Goal: Check status: Check status

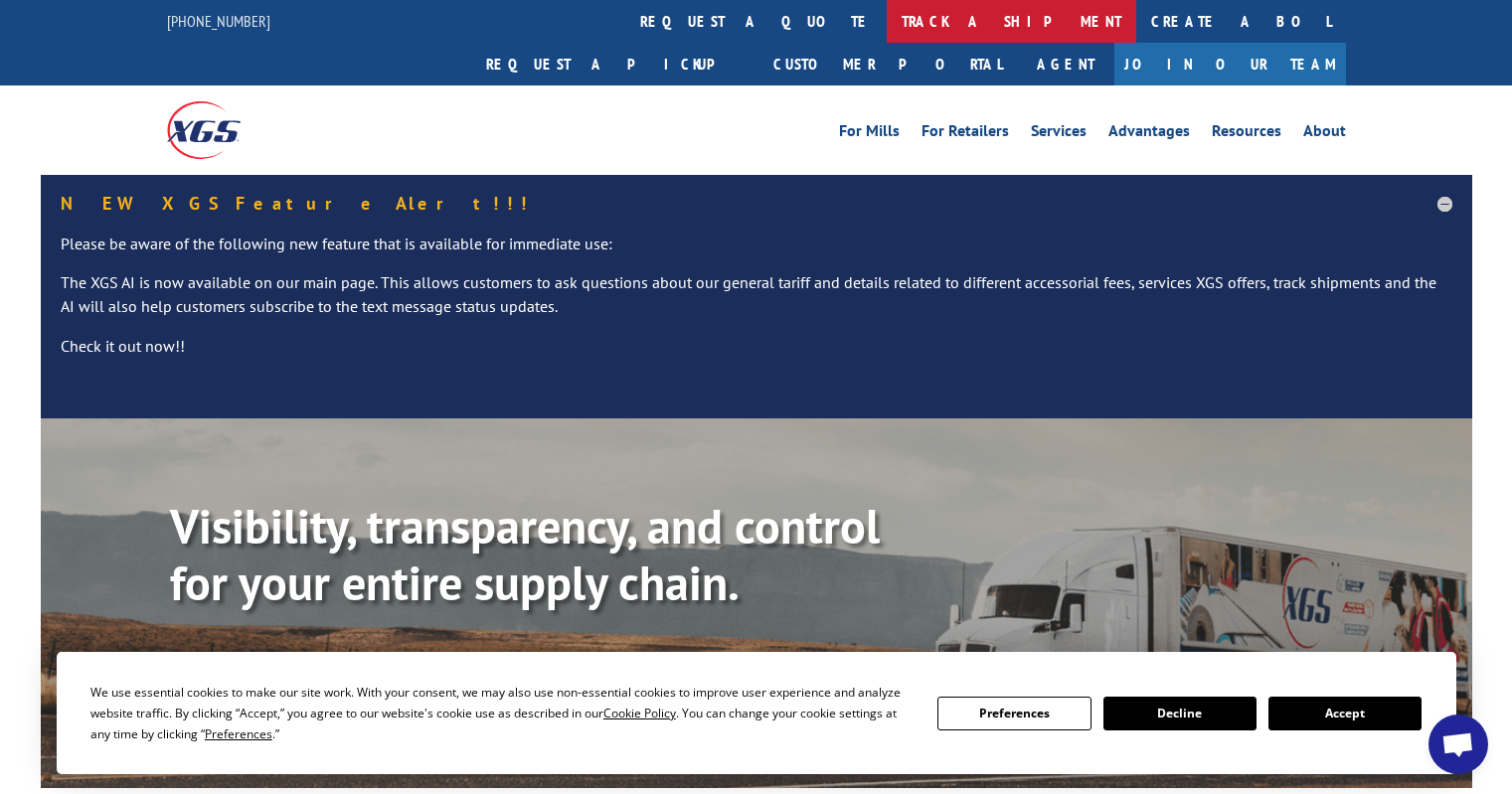
click at [887, 19] on link "track a shipment" at bounding box center [1012, 21] width 249 height 43
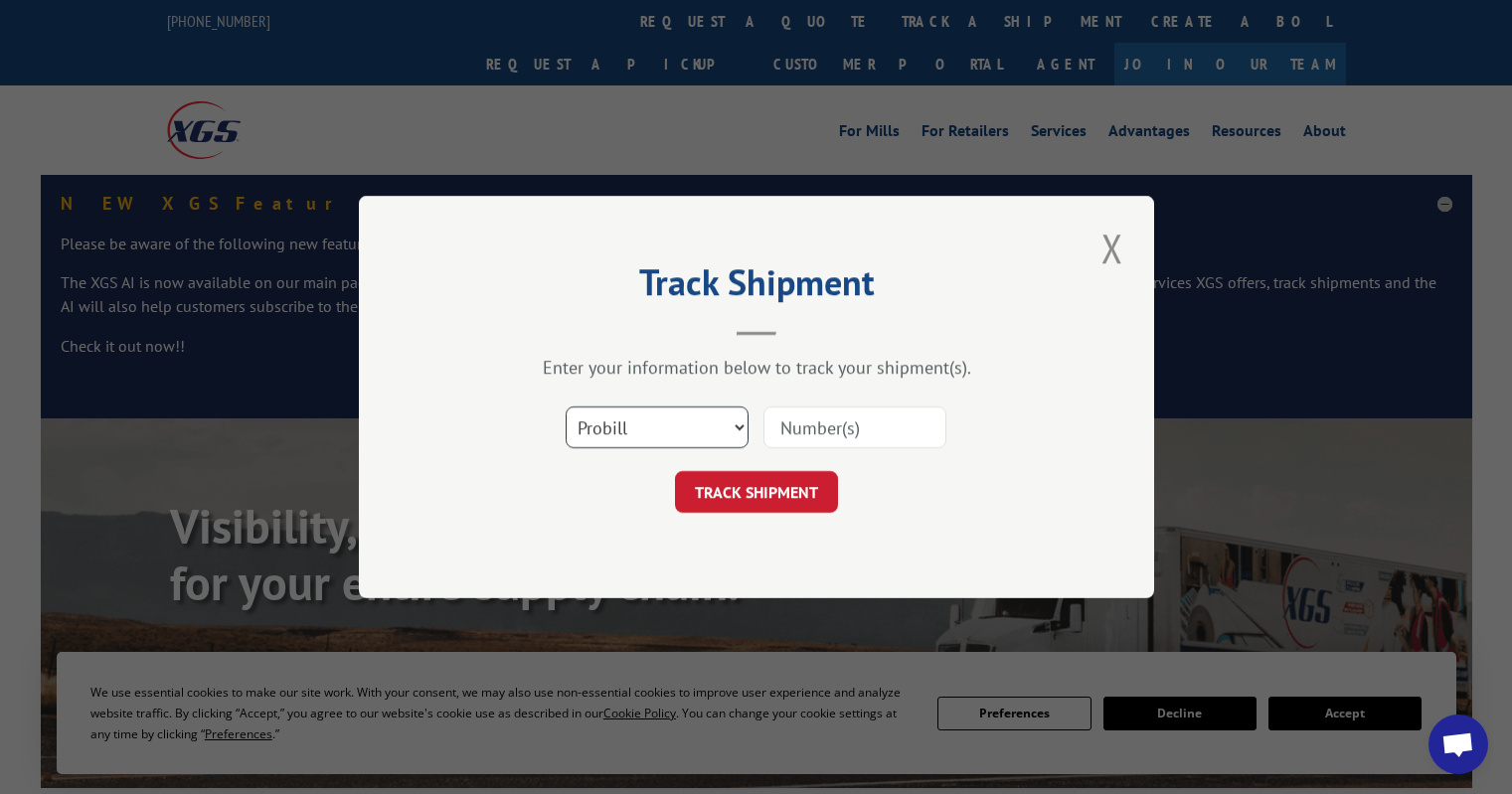
click at [658, 429] on select "Select category... Probill BOL PO" at bounding box center [656, 427] width 182 height 42
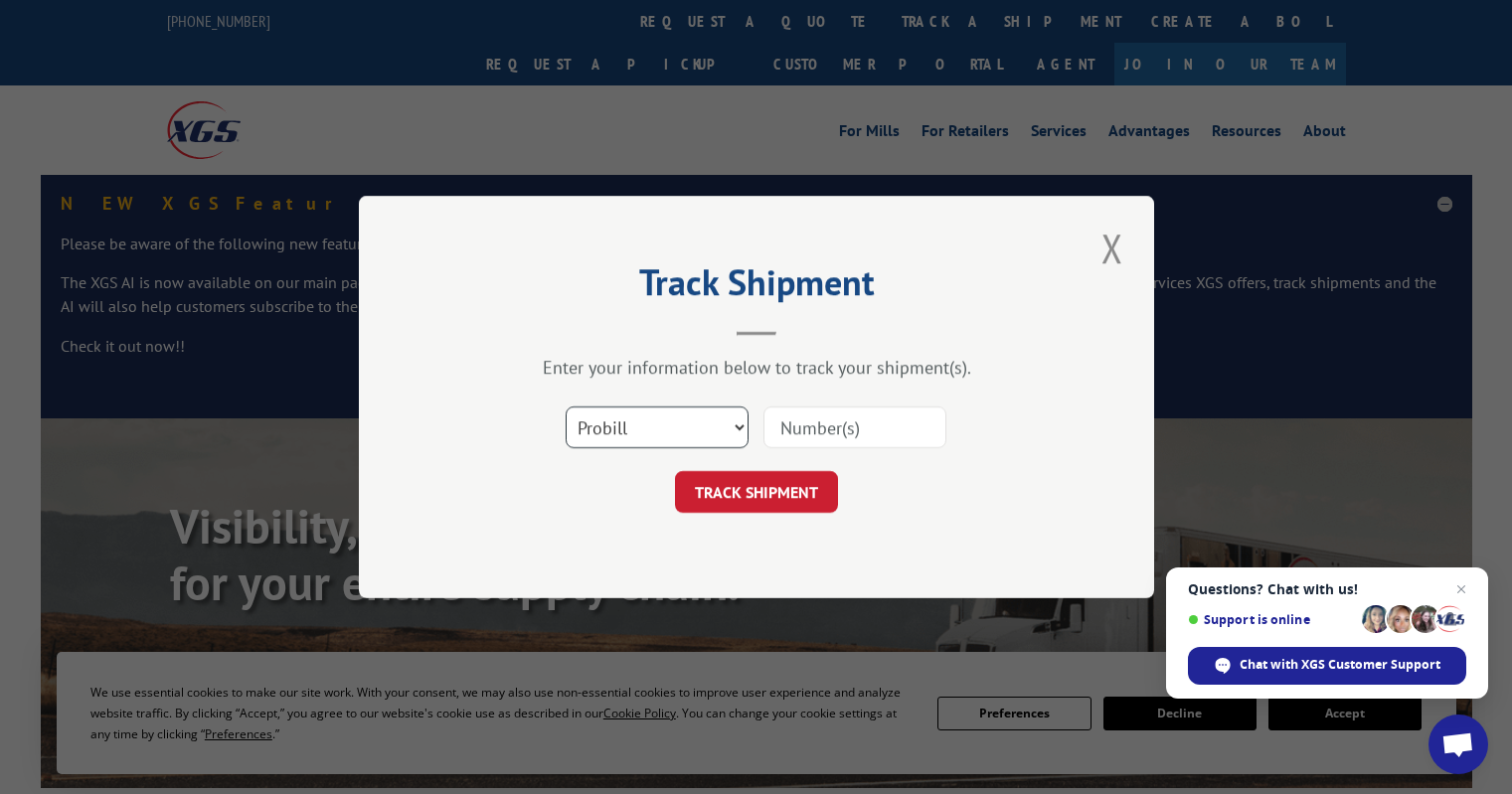
select select "po"
click at [565, 406] on select "Select category... Probill BOL PO" at bounding box center [656, 427] width 182 height 42
click at [784, 434] on input at bounding box center [854, 427] width 182 height 42
click at [799, 432] on input "oh102840" at bounding box center [854, 427] width 182 height 42
type input "OH102840"
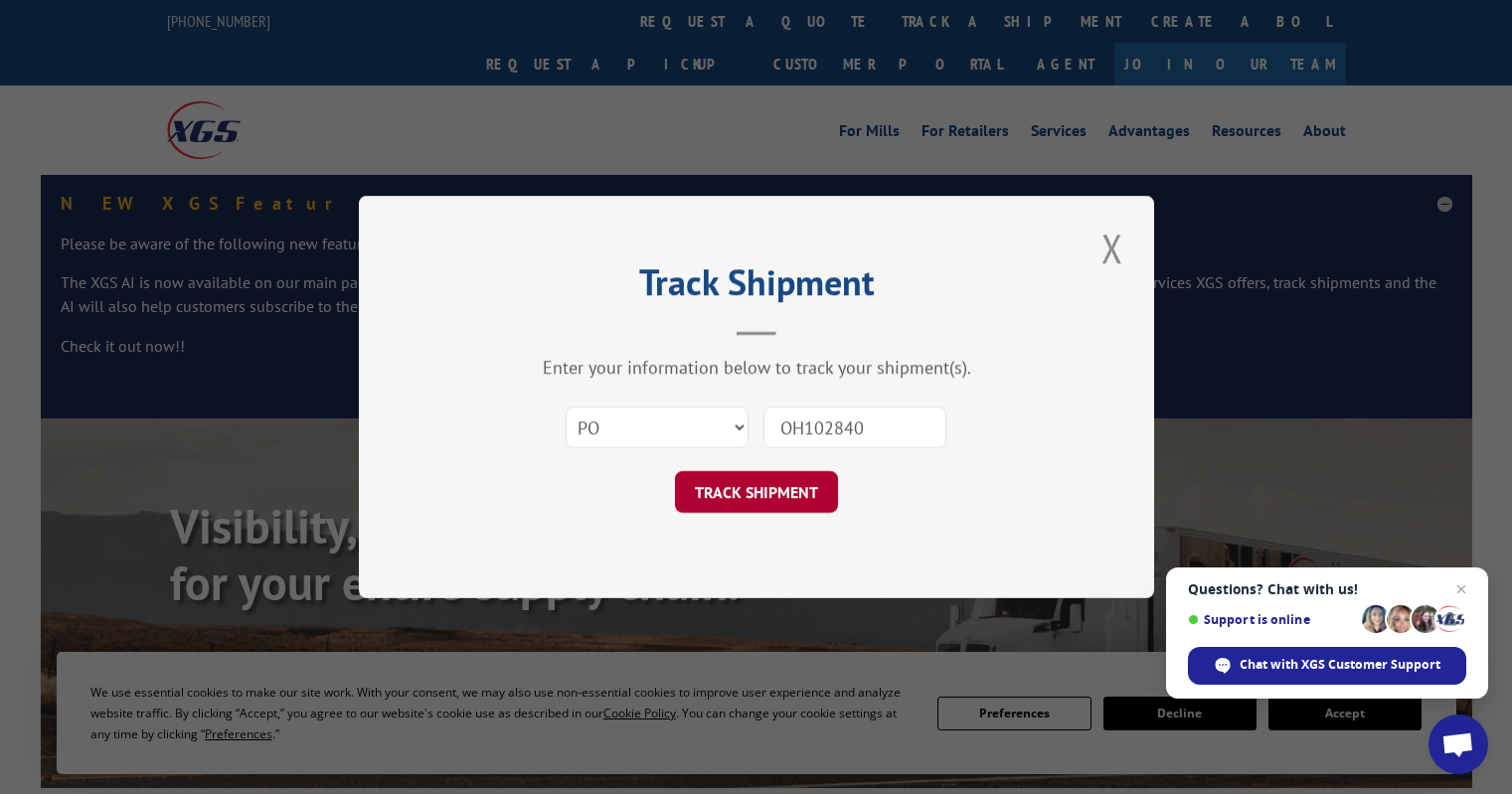
click at [782, 496] on button "TRACK SHIPMENT" at bounding box center [756, 492] width 163 height 42
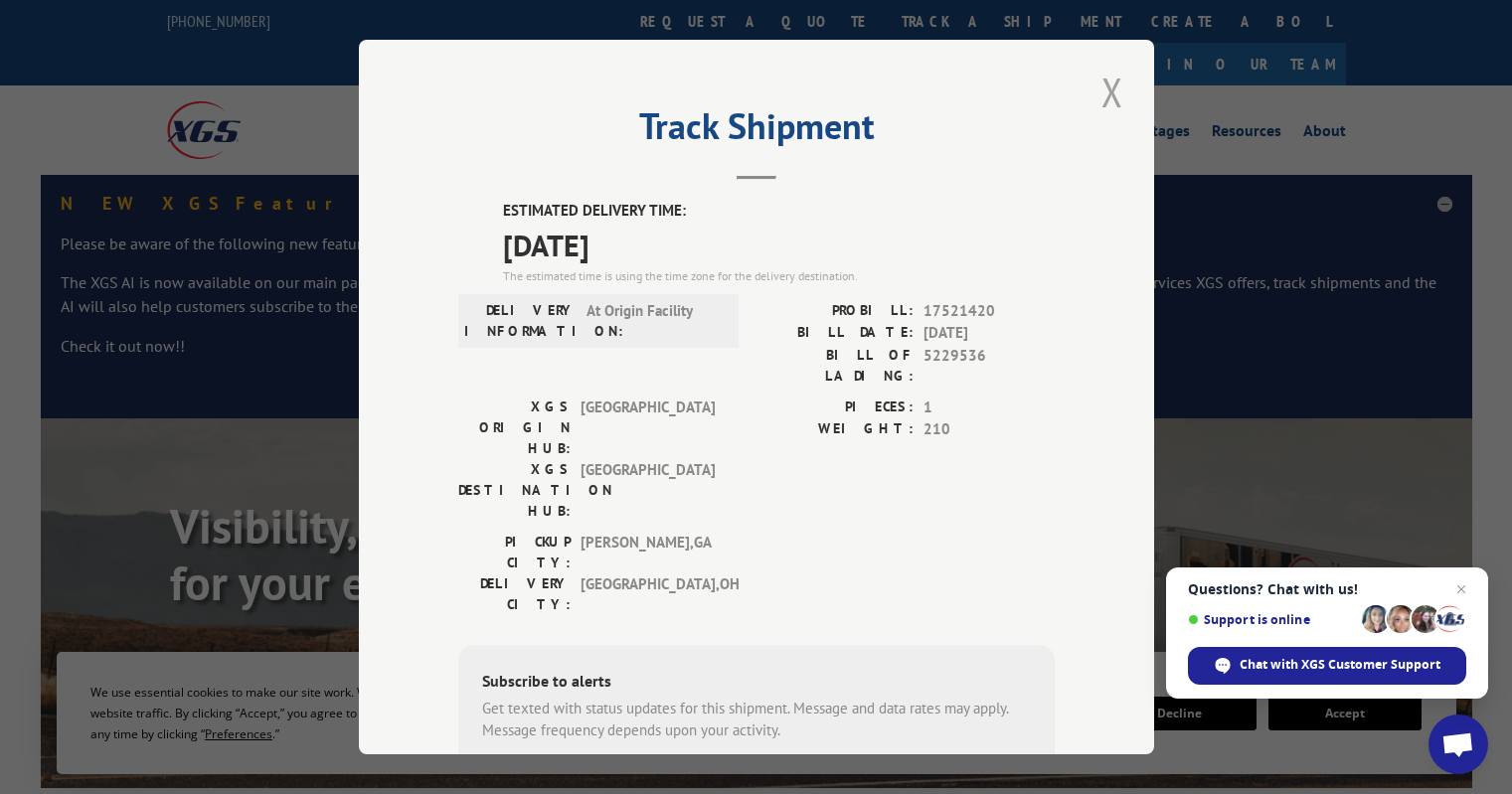
click at [1095, 97] on button "Close modal" at bounding box center [1112, 92] width 34 height 55
